Goal: Information Seeking & Learning: Learn about a topic

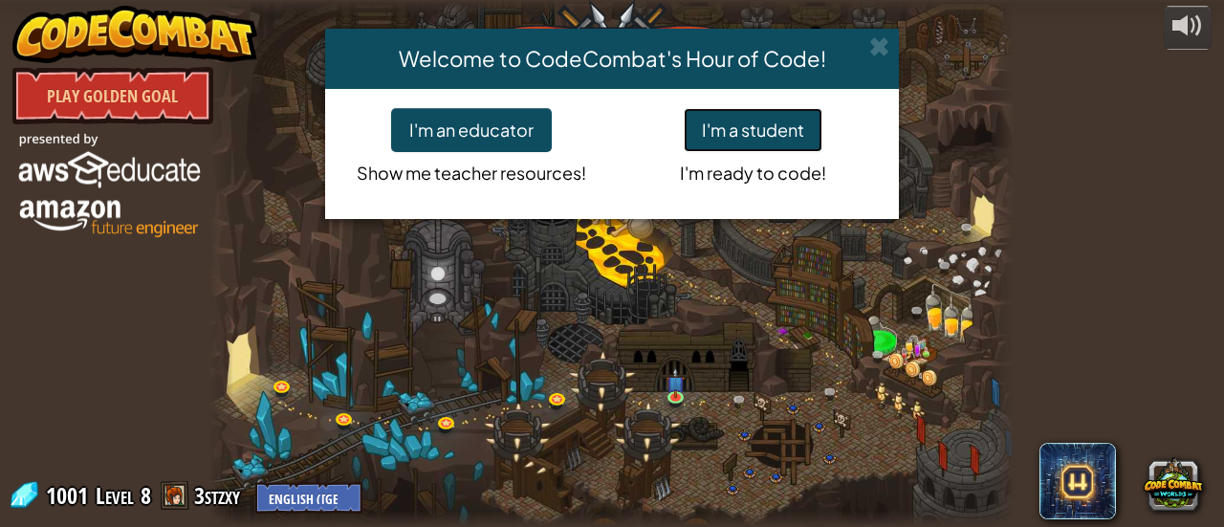
click at [795, 135] on button "I'm a student" at bounding box center [752, 130] width 139 height 44
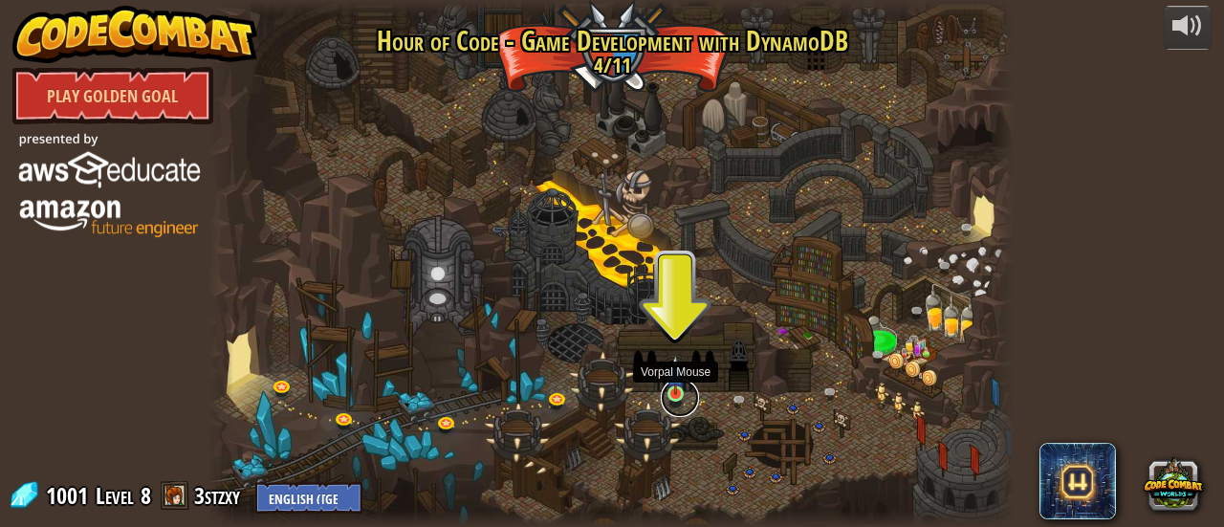
click at [675, 397] on link at bounding box center [680, 398] width 38 height 38
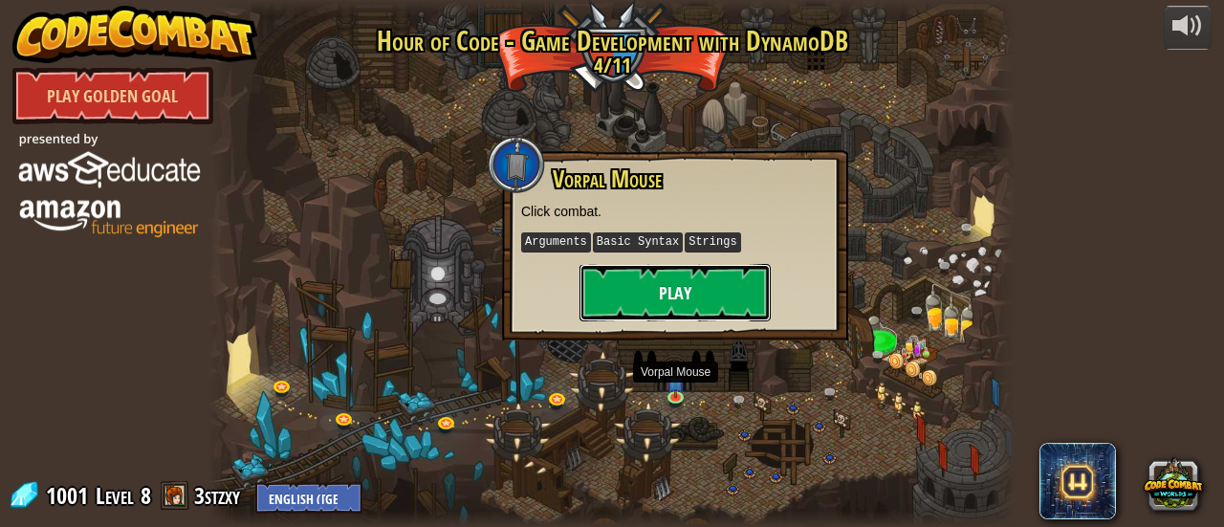
click at [671, 297] on button "Play" at bounding box center [674, 292] width 191 height 57
